Goal: Task Accomplishment & Management: Complete application form

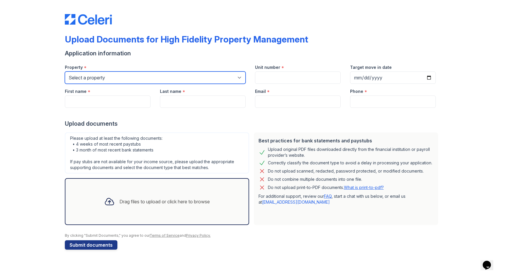
select select "2069"
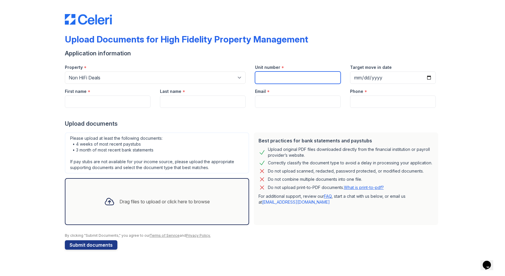
click at [286, 76] on input "Unit number" at bounding box center [298, 78] width 86 height 12
type input "1"
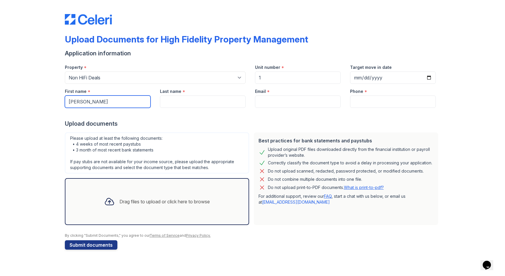
type input "[PERSON_NAME]"
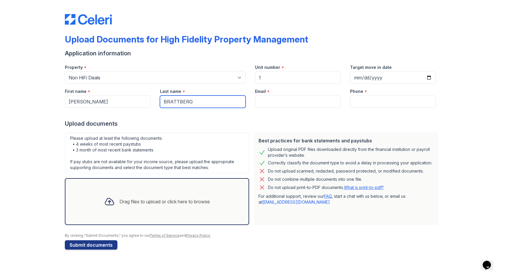
type input "BRATTBERG"
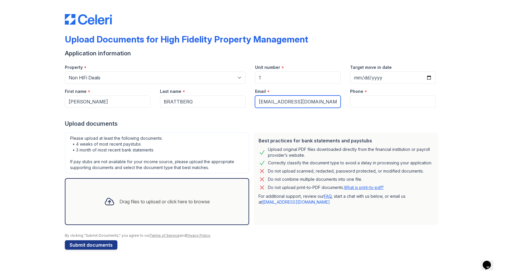
type input "[EMAIL_ADDRESS][DOMAIN_NAME]"
type input "46"
type input "4693010922"
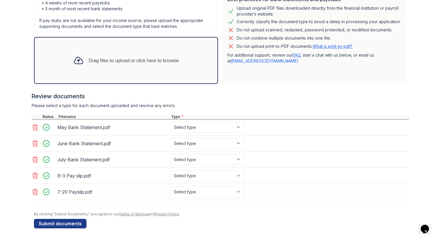
scroll to position [141, 0]
select select "bank_statement"
select select "paystub"
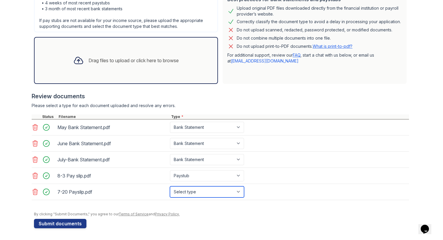
select select "paystub"
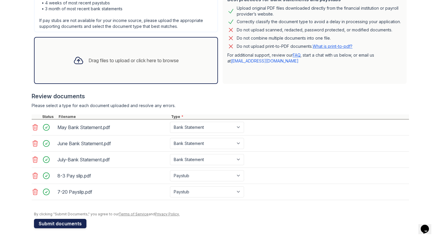
click at [52, 223] on button "Submit documents" at bounding box center [60, 223] width 52 height 9
